Goal: Task Accomplishment & Management: Manage account settings

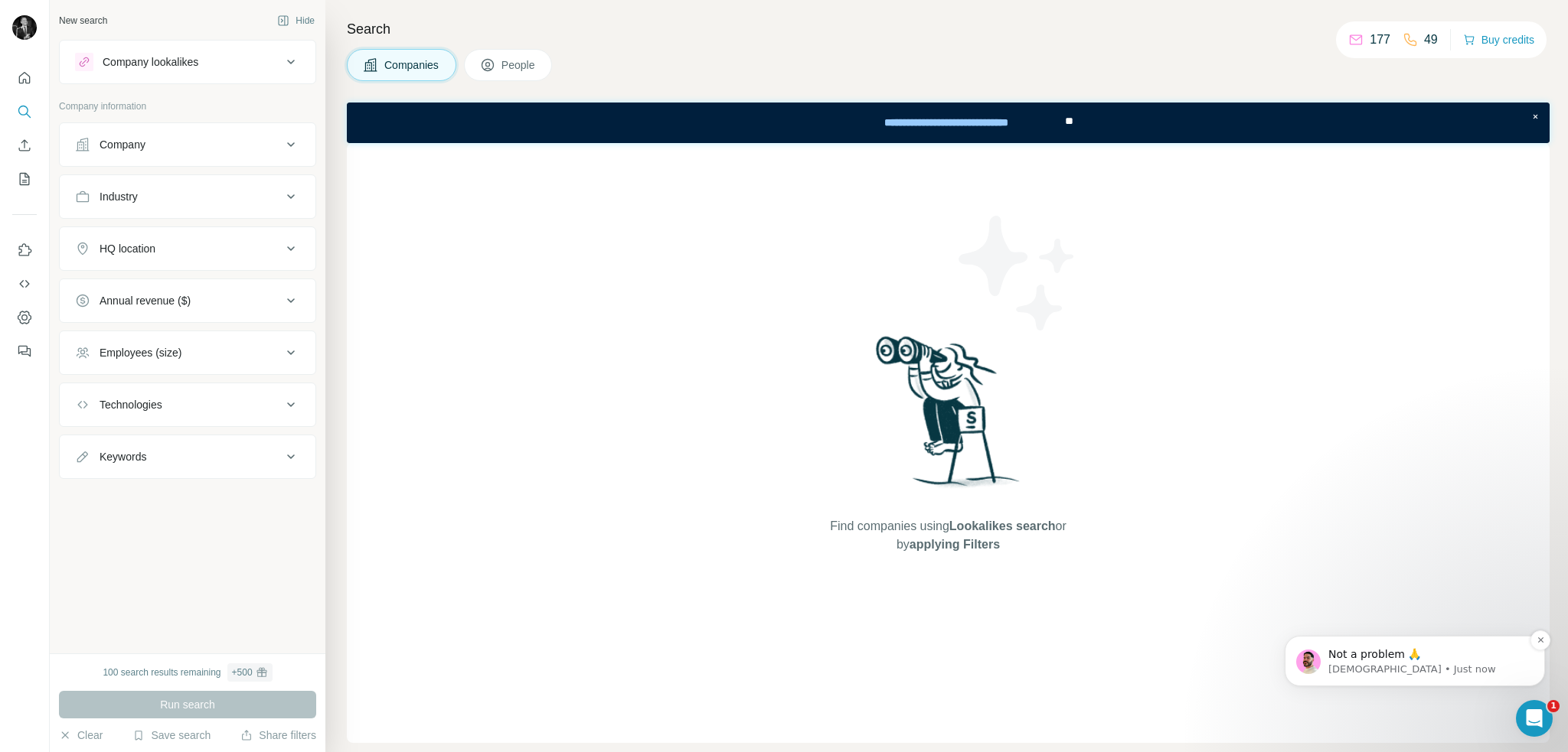
click at [1425, 666] on p "Christian • Just now" at bounding box center [1427, 670] width 197 height 14
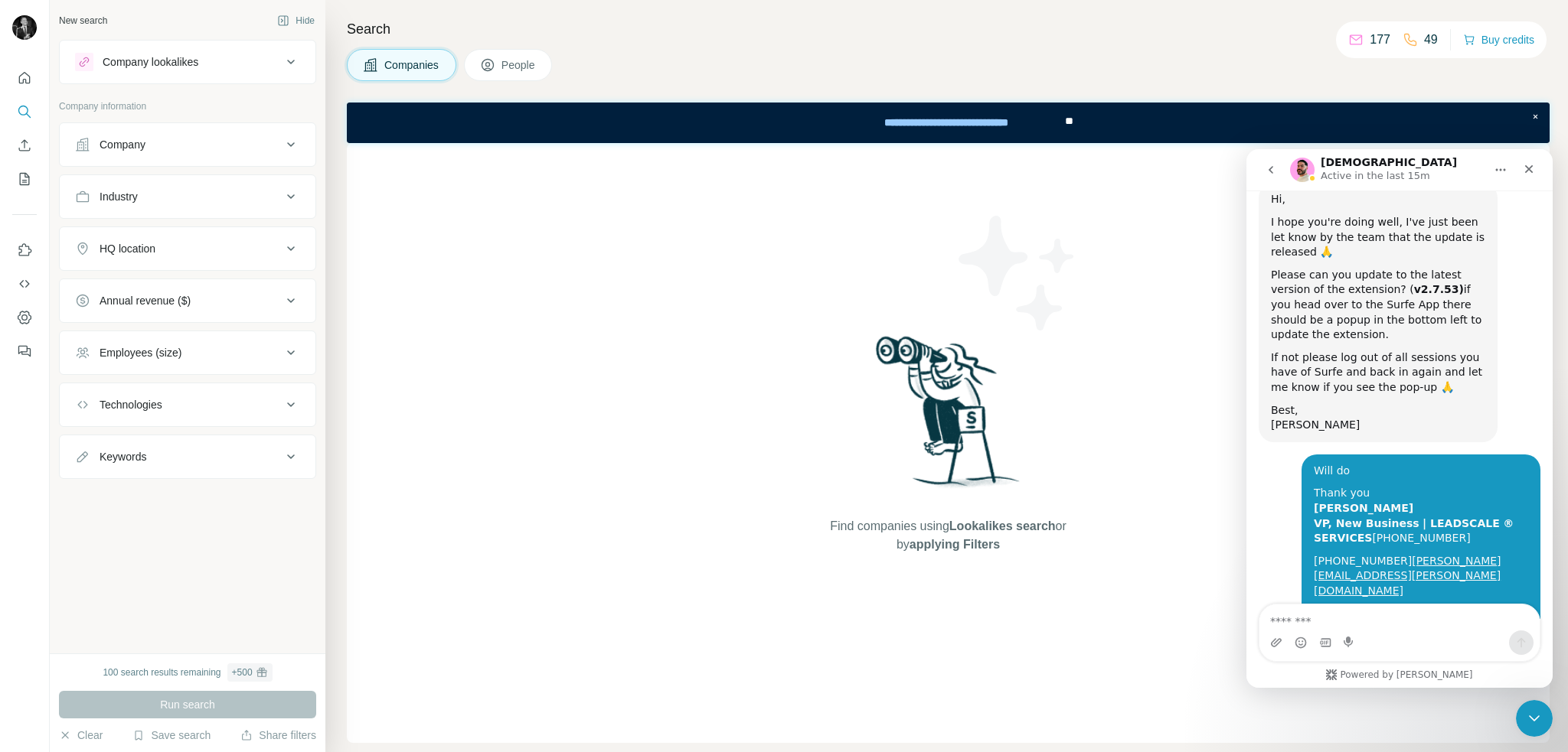
scroll to position [1568, 0]
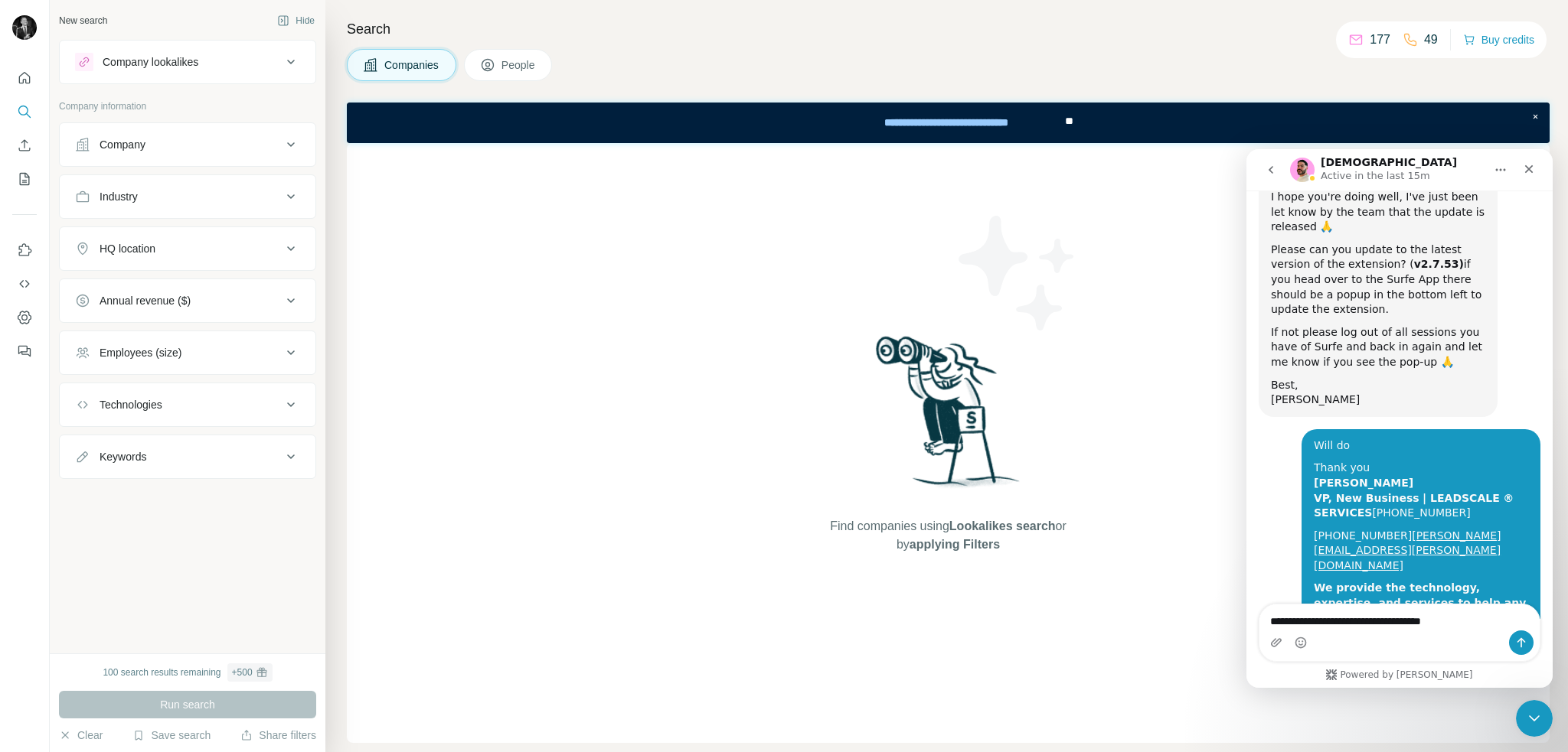
type textarea "**********"
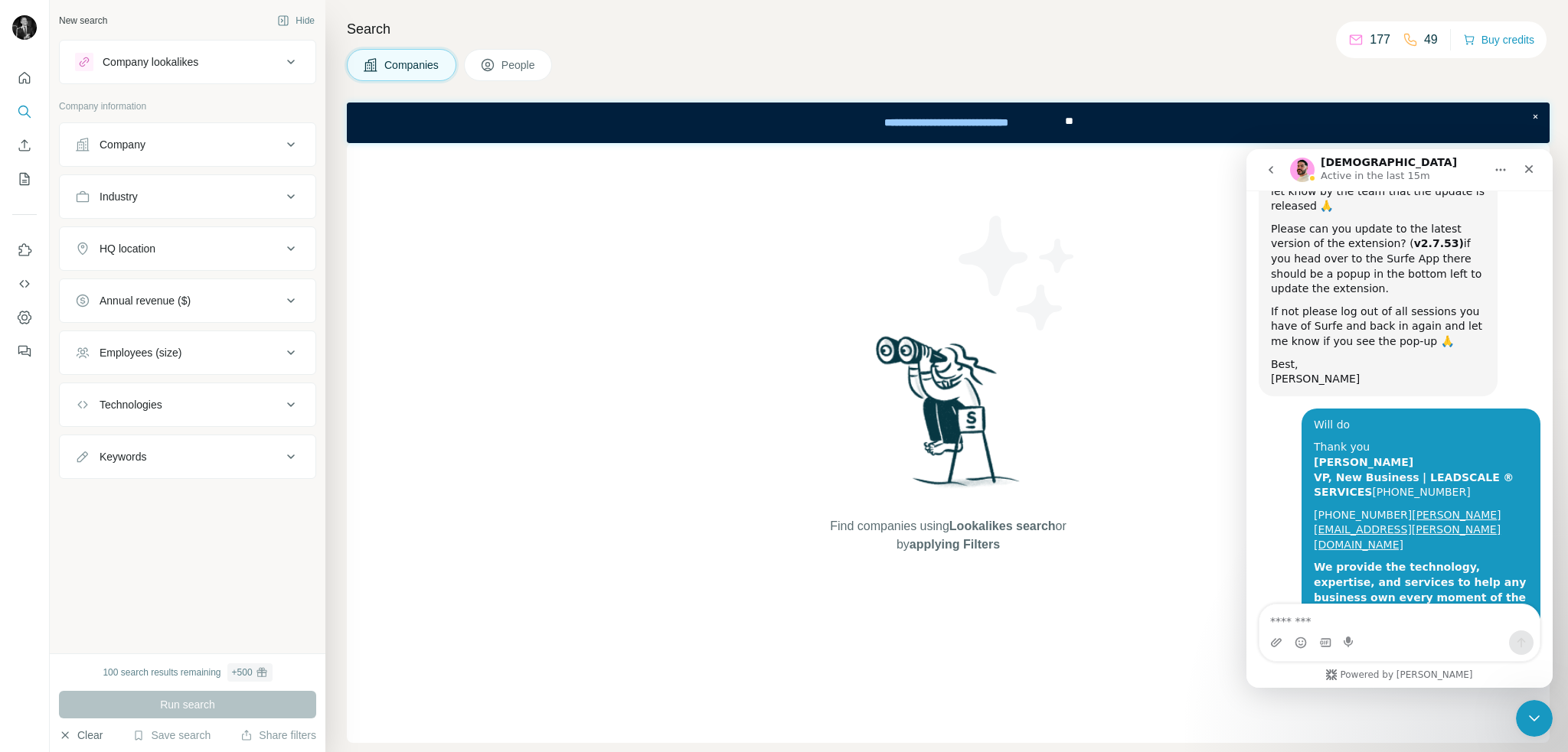
click at [64, 734] on icon "button" at bounding box center [65, 736] width 13 height 13
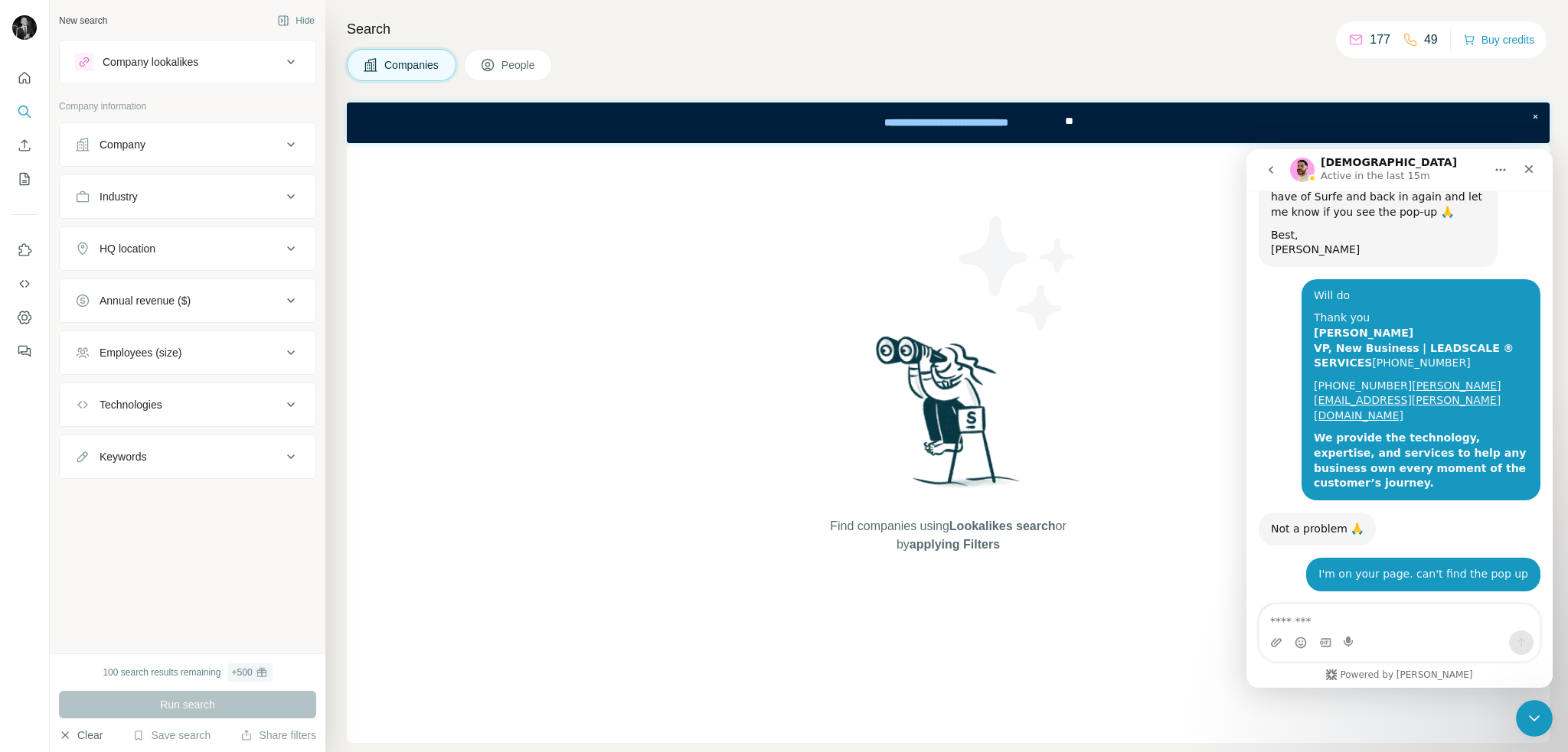
scroll to position [1737, 0]
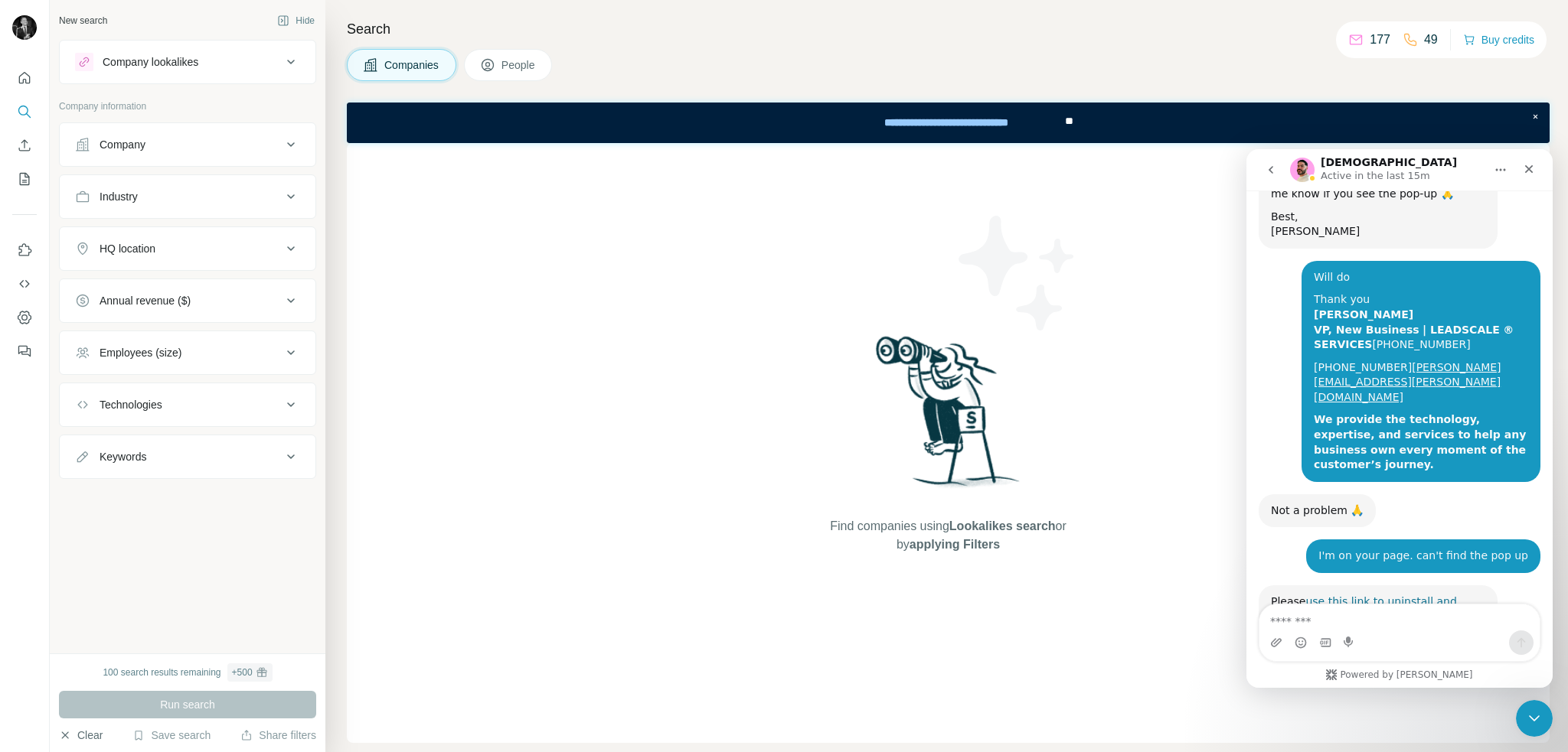
click at [1392, 595] on link "use this link to uninstall and reinstall Surfe" at bounding box center [1363, 609] width 186 height 27
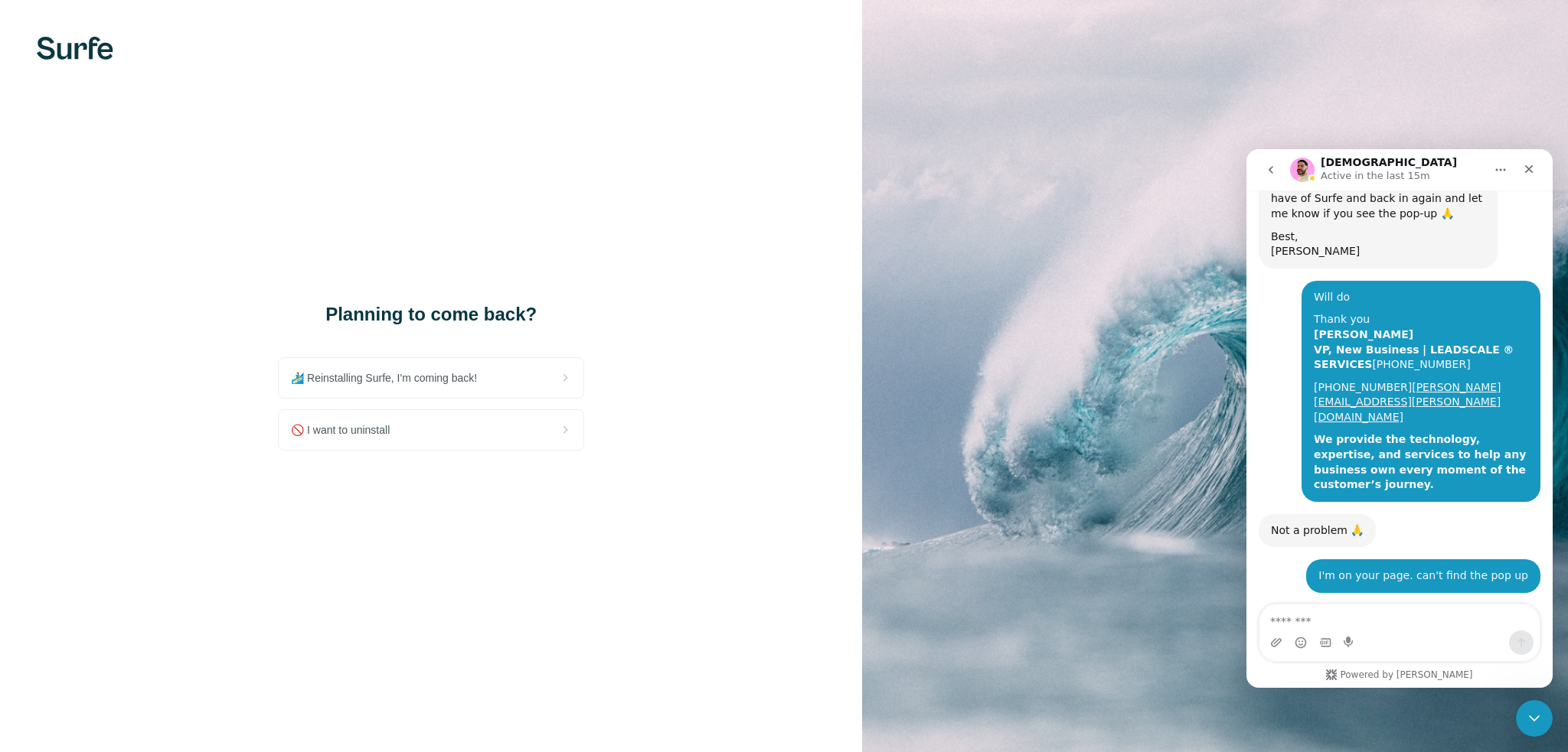
scroll to position [1737, 0]
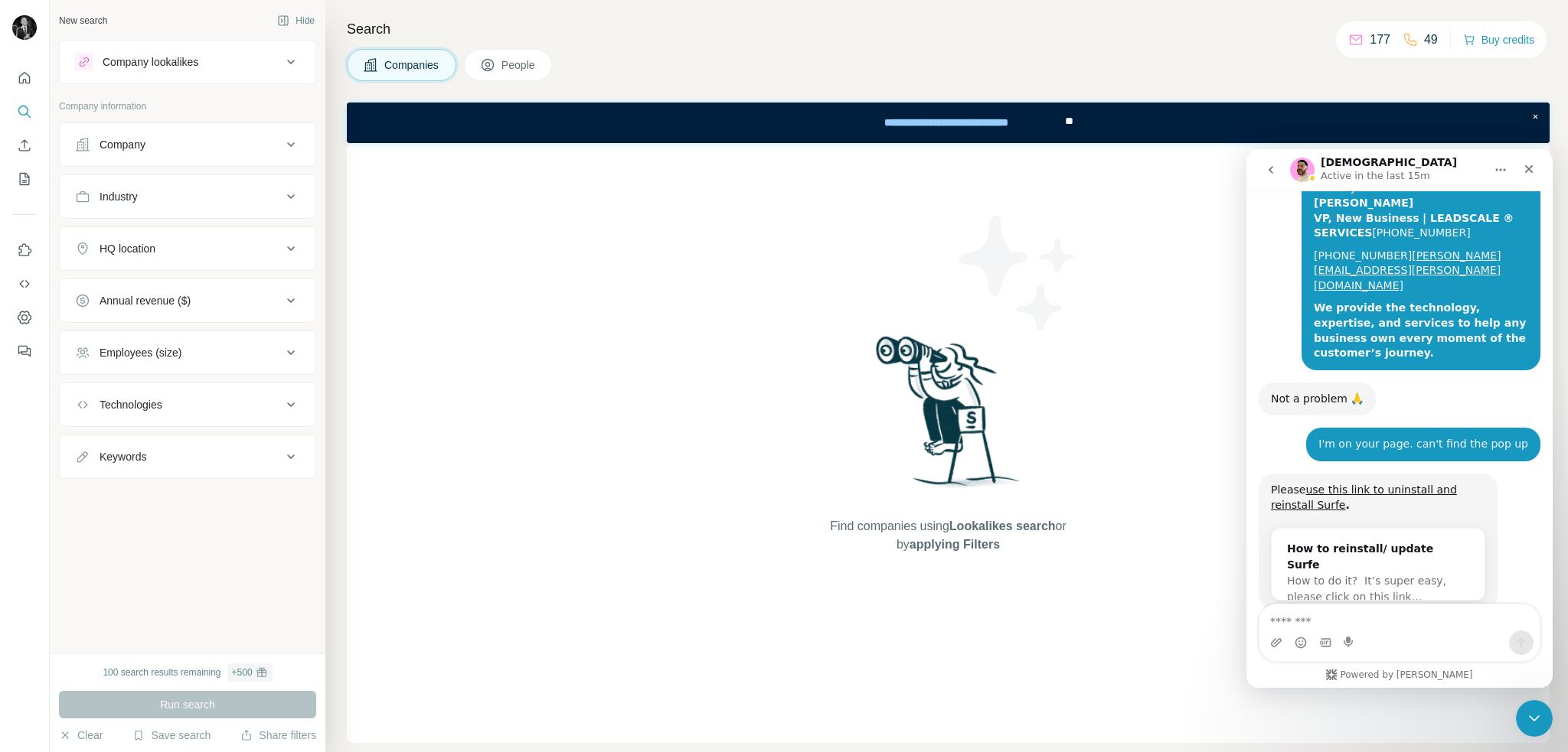
scroll to position [1868, 0]
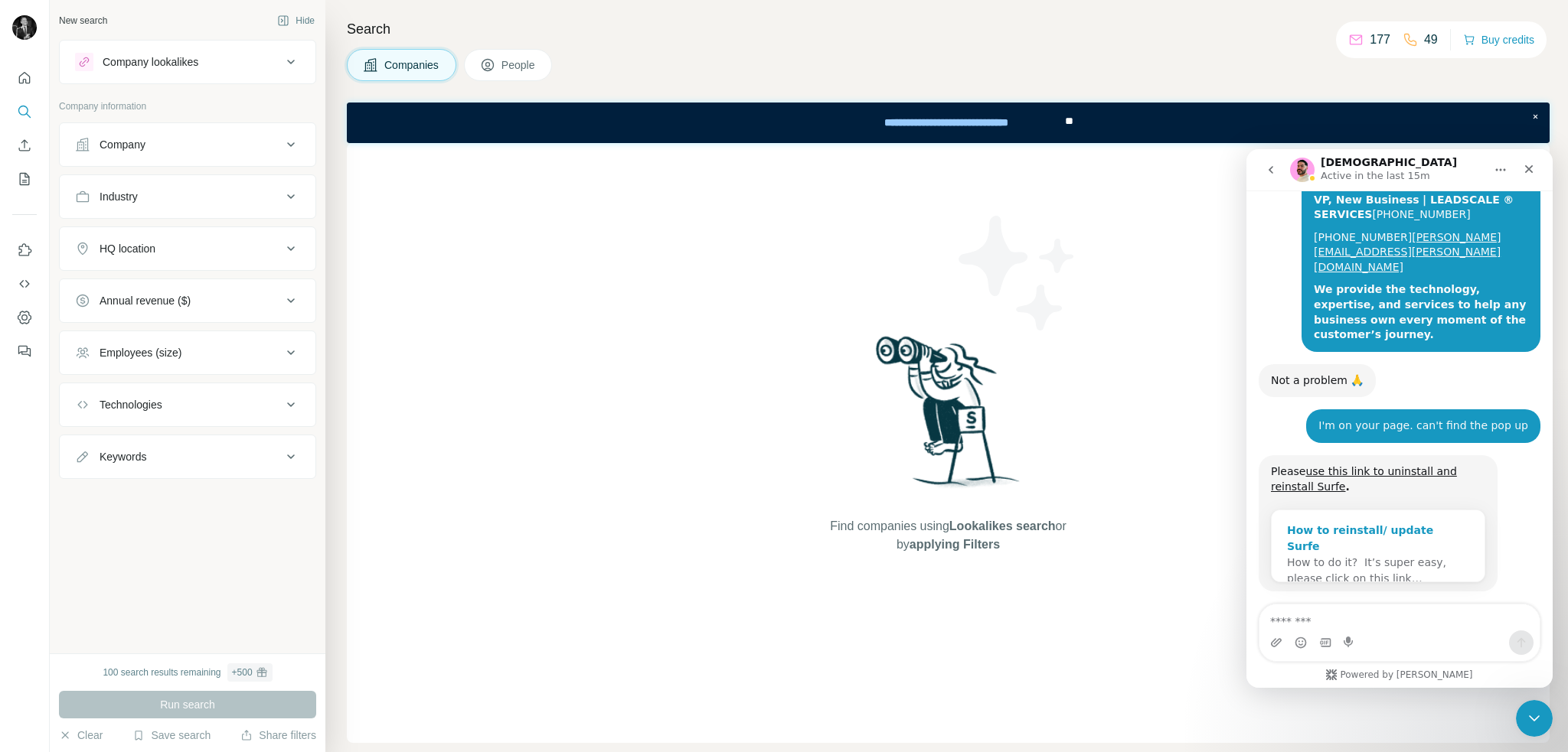
click at [1420, 555] on div "How to do it? ​ It’s super easy, please click on this link…" at bounding box center [1378, 570] width 183 height 32
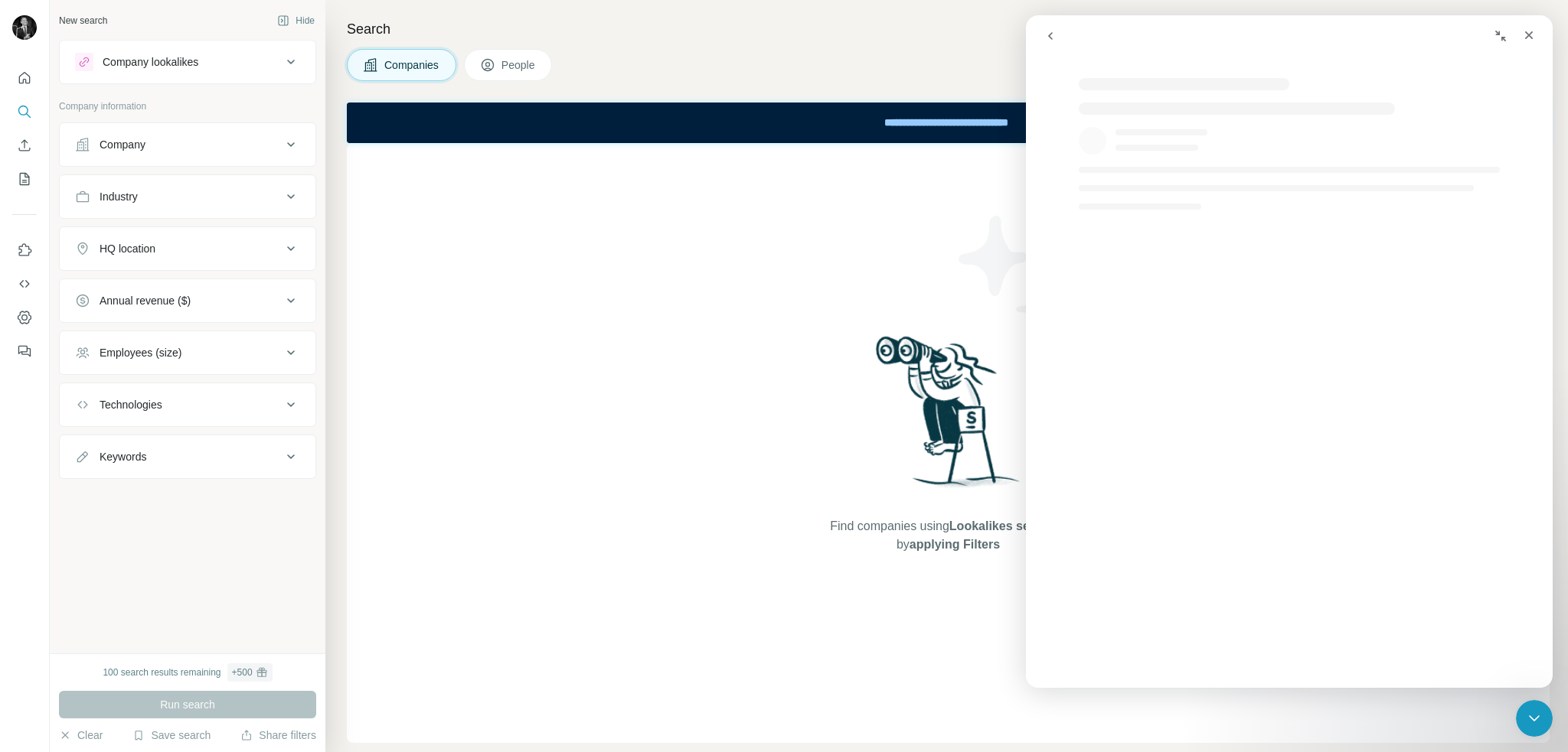
scroll to position [0, 0]
click at [1524, 29] on icon "Close" at bounding box center [1529, 35] width 13 height 13
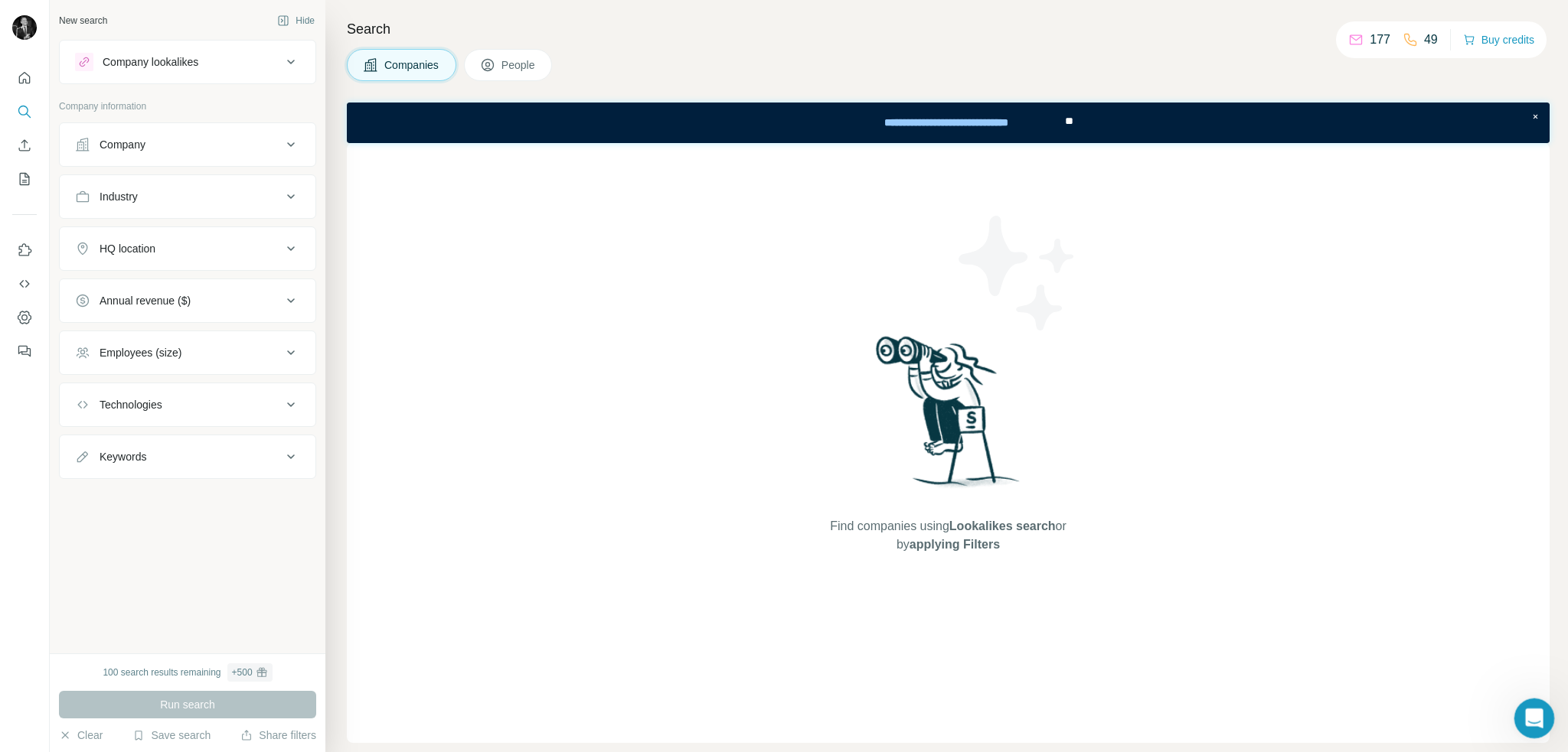
click at [1530, 710] on icon "Open Intercom Messenger" at bounding box center [1532, 717] width 25 height 25
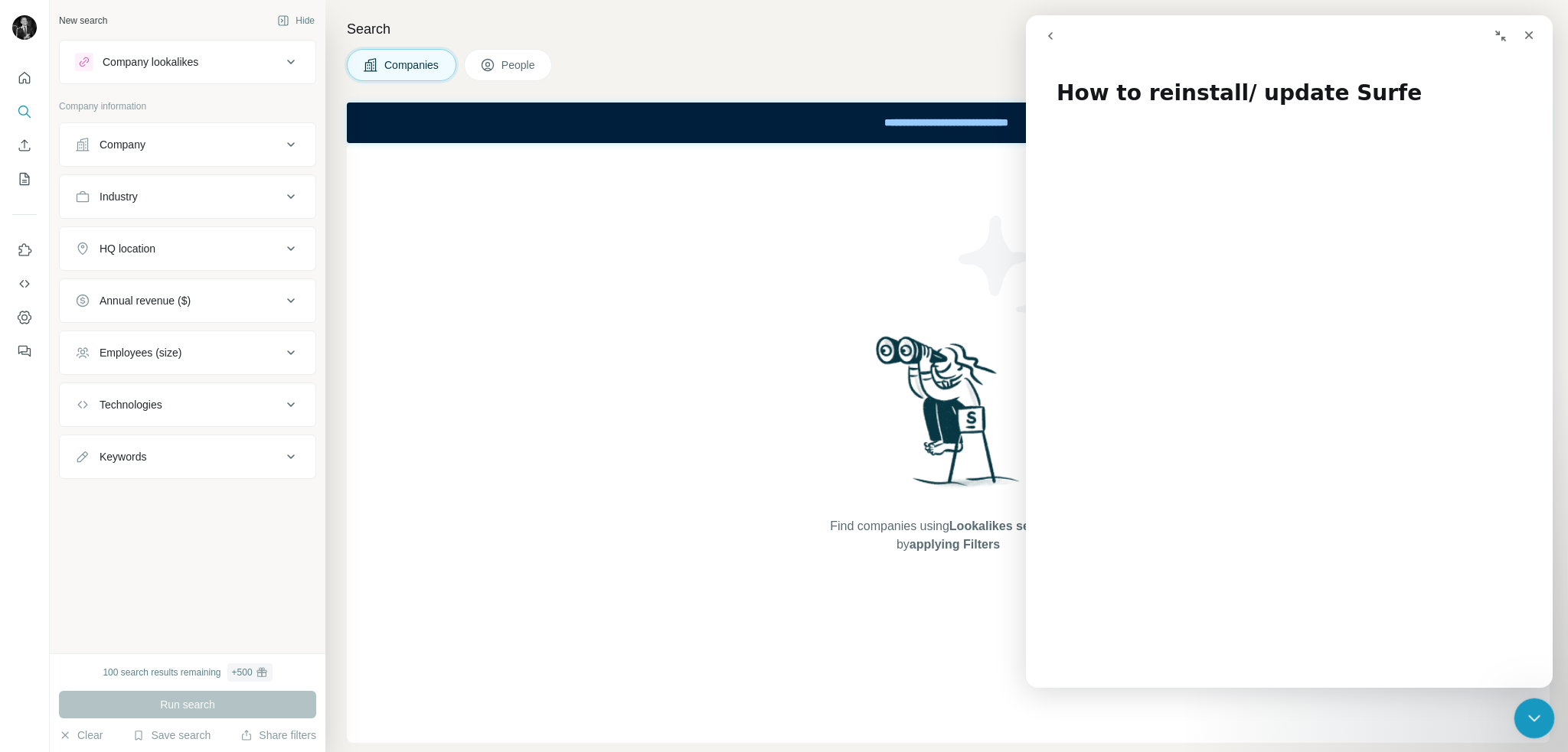
click at [1527, 714] on icon "Close Intercom Messenger" at bounding box center [1532, 717] width 11 height 6
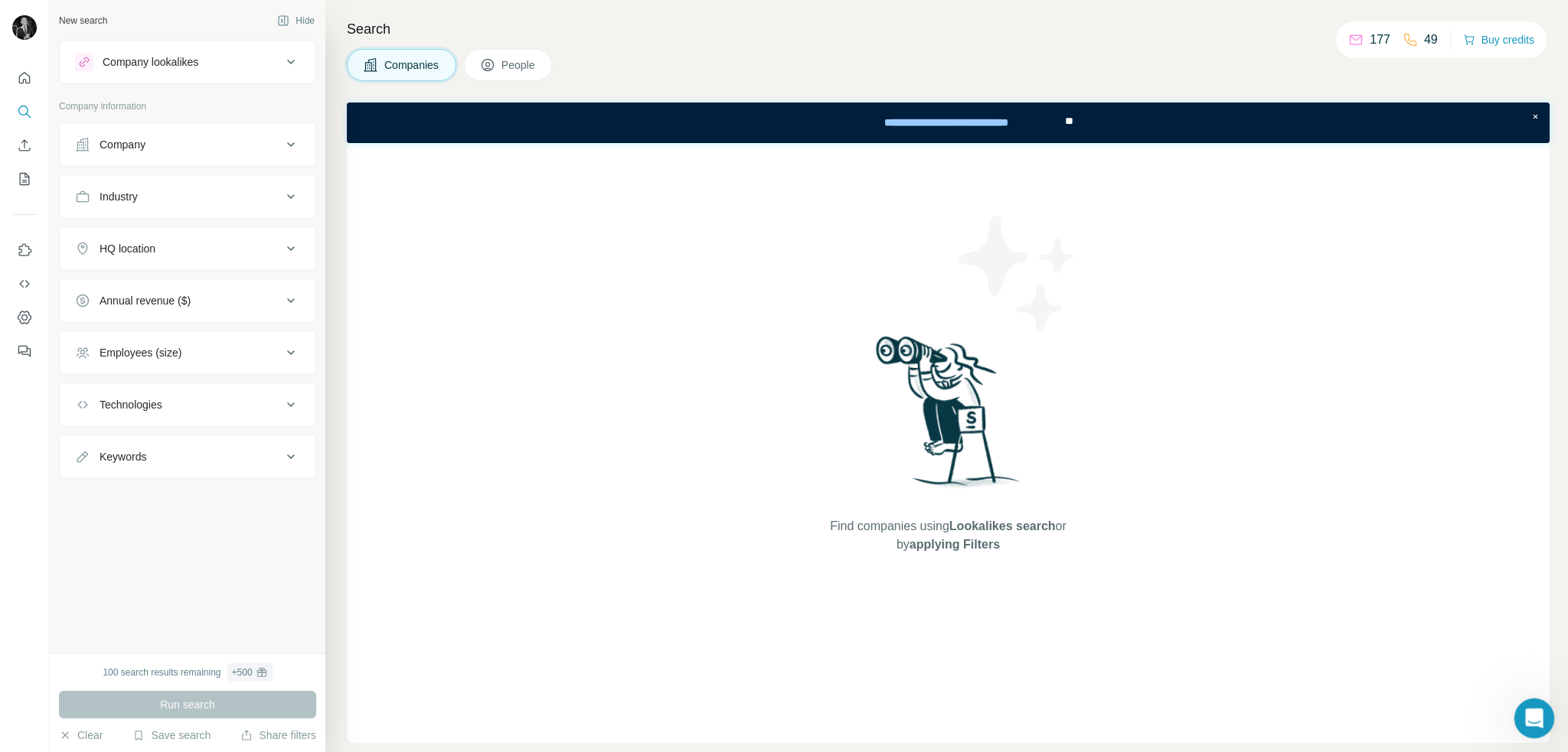
click at [1527, 714] on icon "Open Intercom Messenger" at bounding box center [1532, 717] width 25 height 25
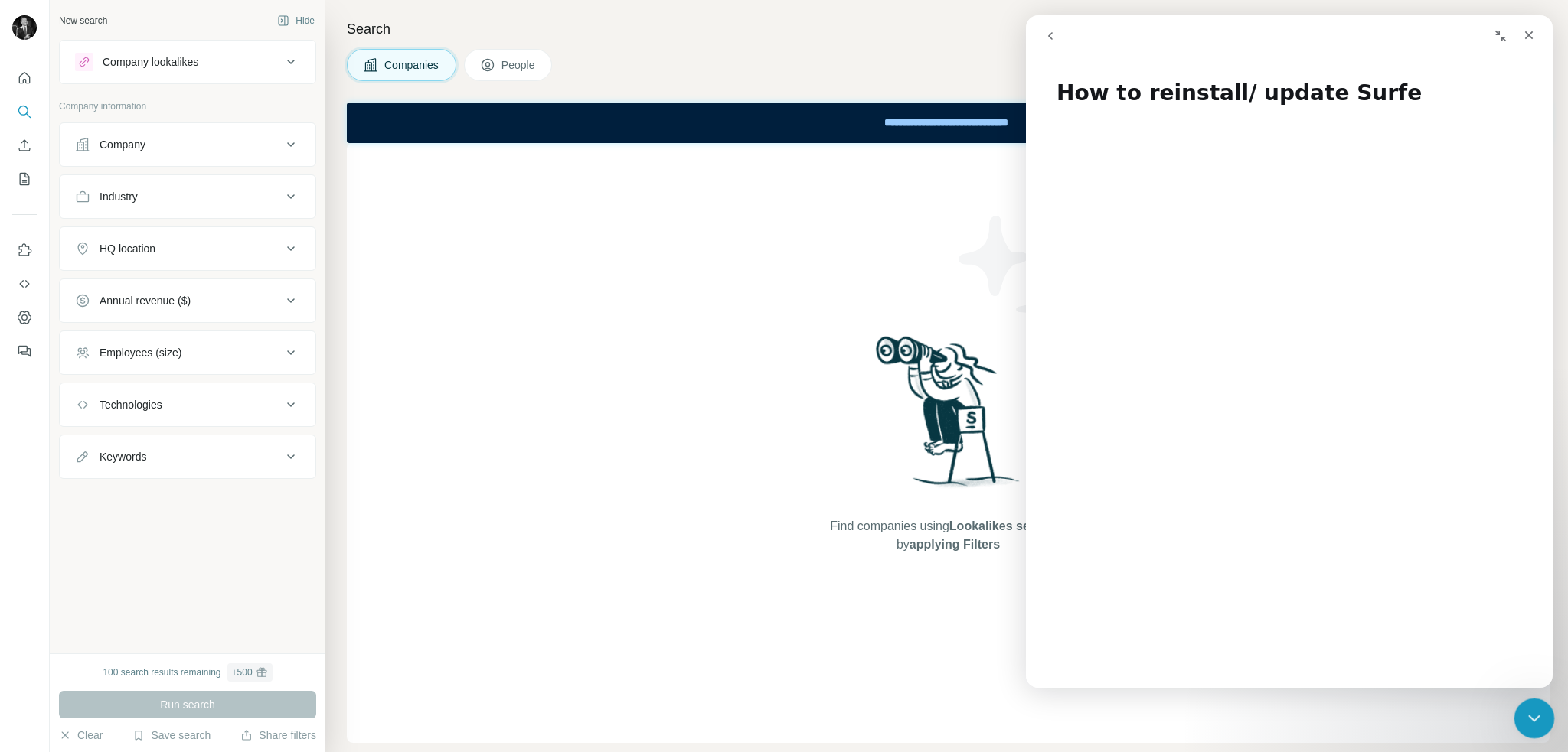
click at [1527, 714] on icon "Close Intercom Messenger" at bounding box center [1532, 717] width 11 height 6
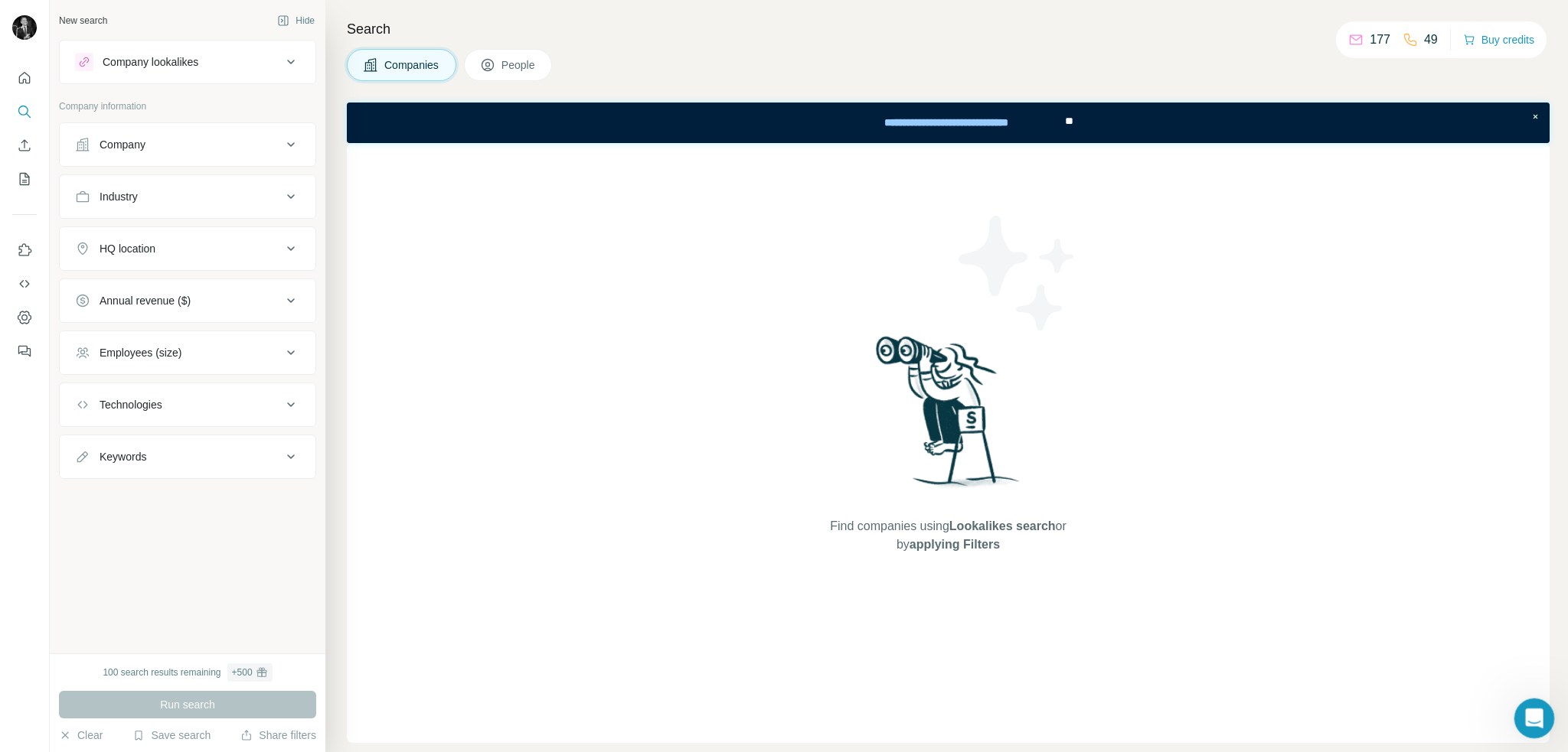
click at [1529, 714] on icon "Open Intercom Messenger" at bounding box center [1532, 717] width 25 height 25
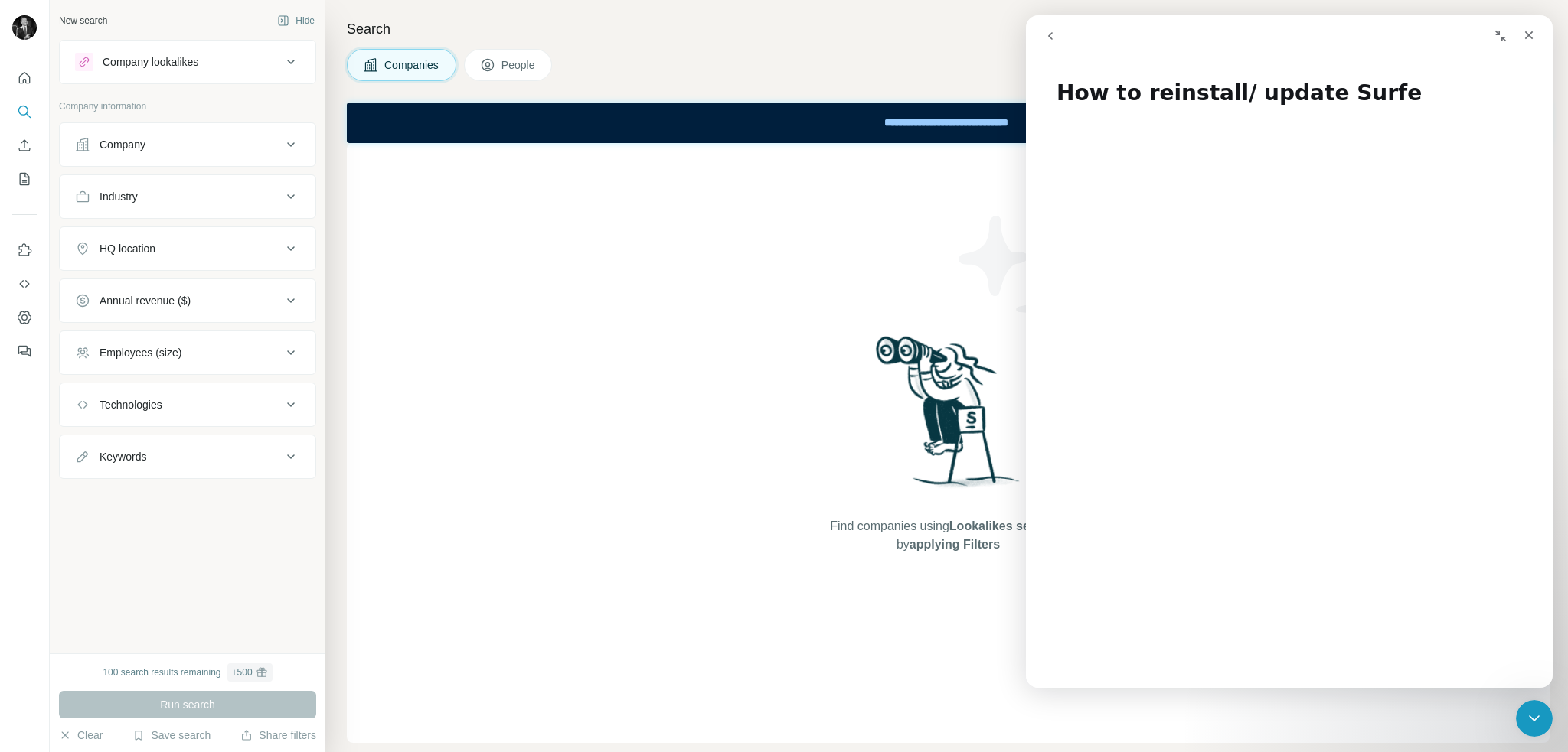
click at [1053, 32] on icon "go back" at bounding box center [1051, 36] width 13 height 13
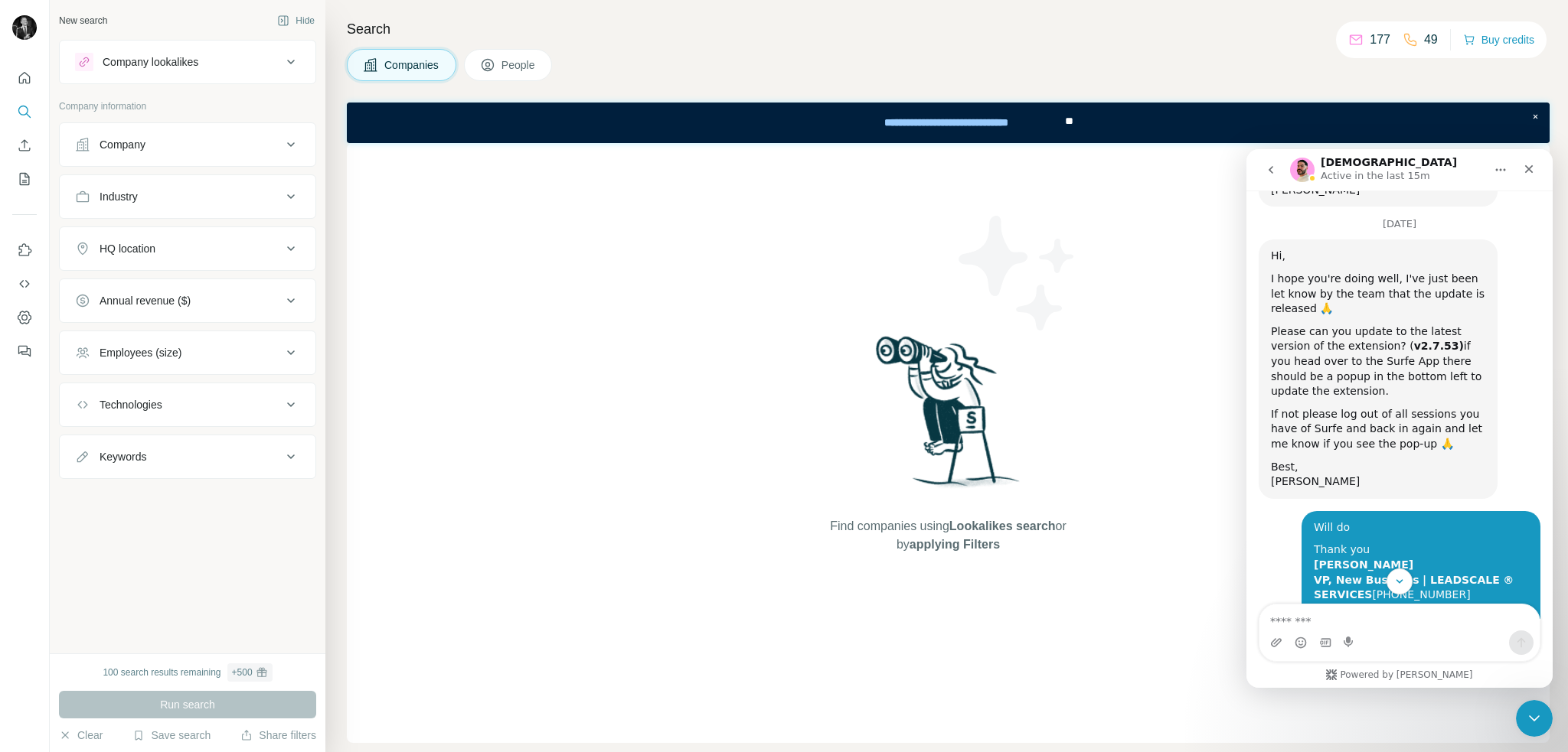
scroll to position [1485, 0]
